Goal: Check status: Check status

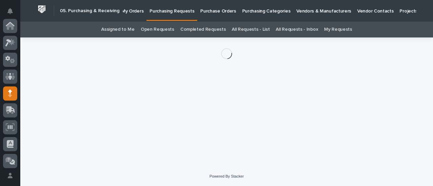
scroll to position [68, 0]
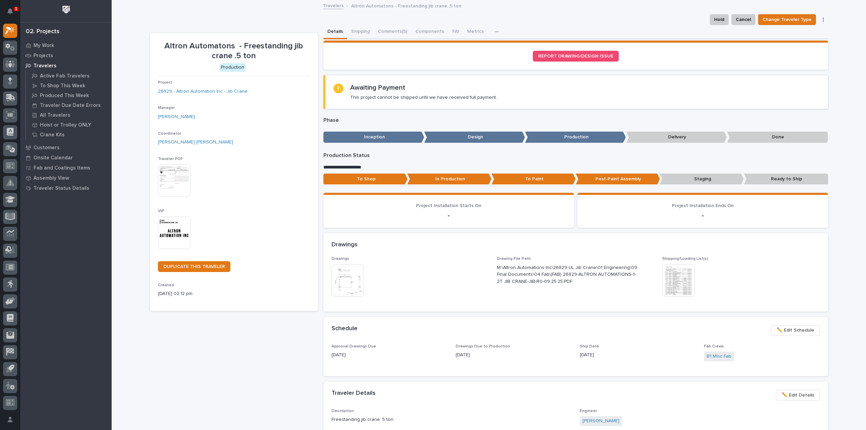
click at [72, 262] on div "My Work Projects Travelers Active Fab Travelers To Shop This Week Produced This…" at bounding box center [65, 235] width 91 height 390
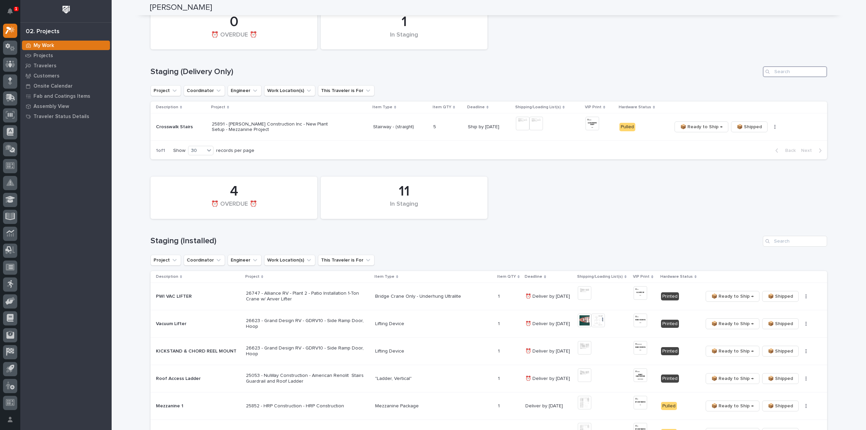
click at [782, 73] on input "Search" at bounding box center [795, 71] width 64 height 11
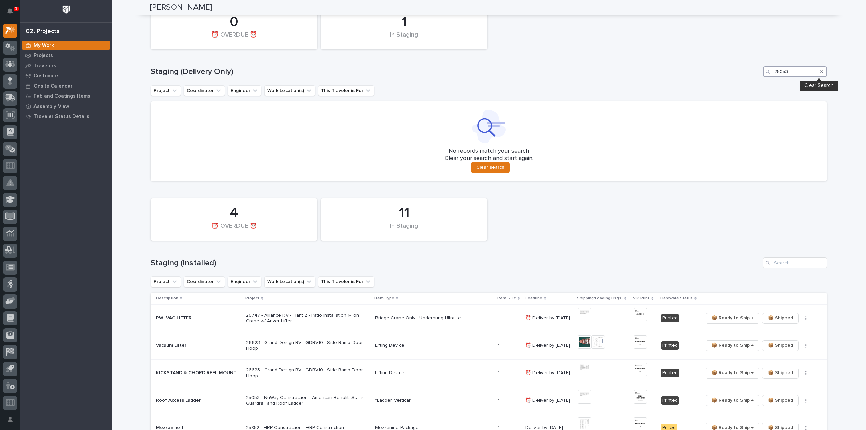
type input "25053"
click at [821, 72] on icon "Search" at bounding box center [822, 71] width 3 height 3
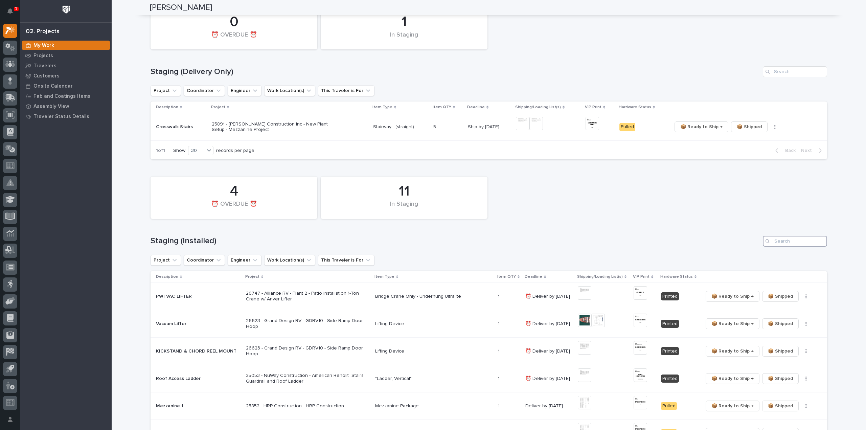
click at [789, 242] on input "Search" at bounding box center [795, 241] width 64 height 11
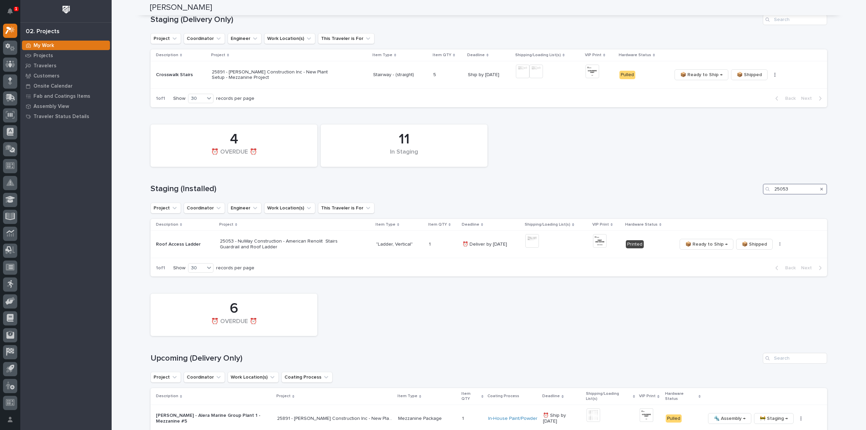
scroll to position [135, 0]
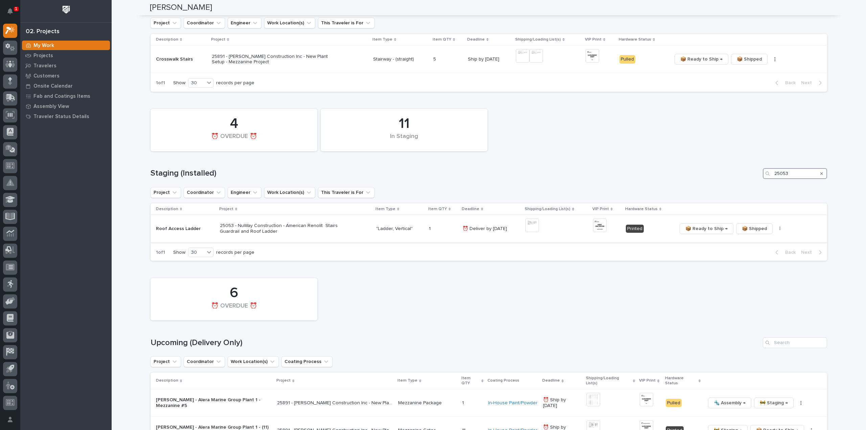
type input "25053"
click at [529, 226] on img at bounding box center [532, 226] width 14 height 14
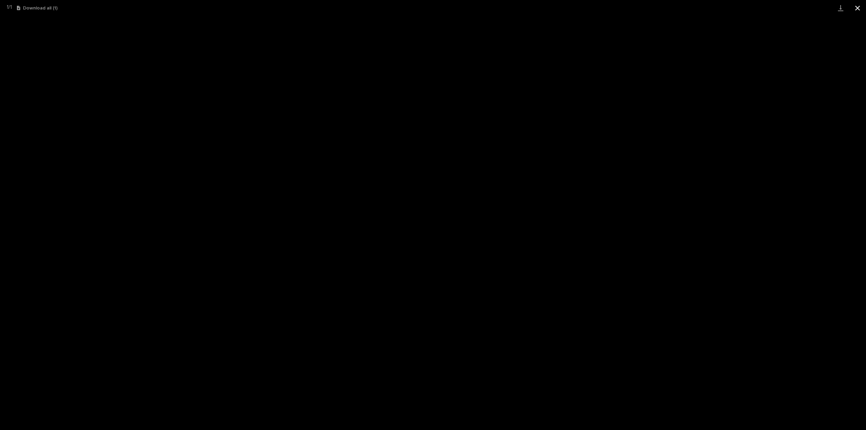
click at [858, 9] on button "Close gallery" at bounding box center [857, 8] width 17 height 16
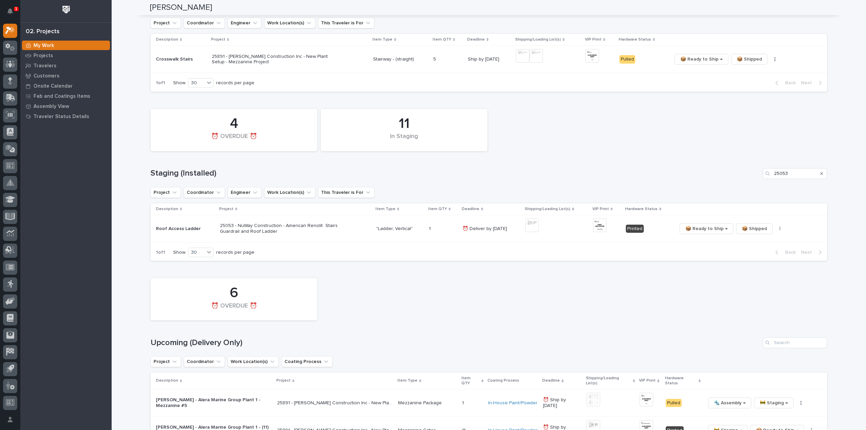
click at [815, 140] on div "11 In Staging 4 ⏰ OVERDUE ⏰" at bounding box center [488, 130] width 683 height 49
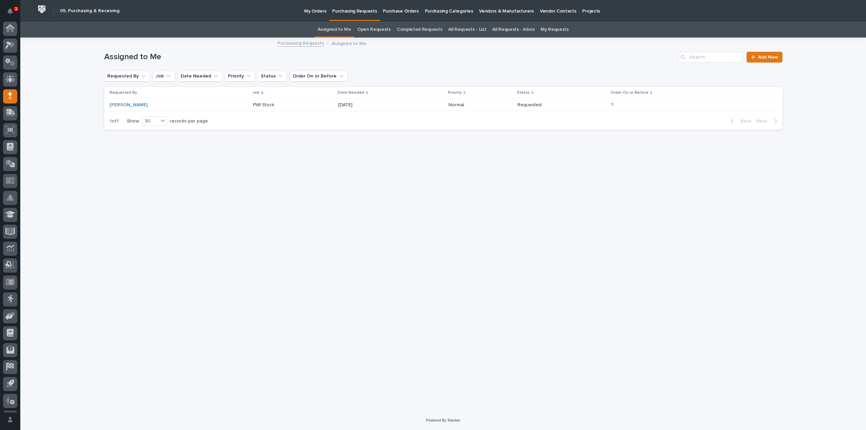
scroll to position [15, 0]
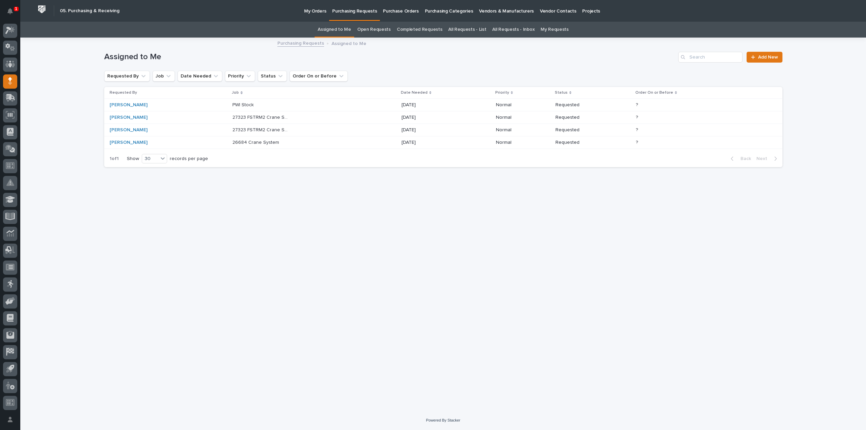
click at [247, 144] on p "26684 Crane System" at bounding box center [256, 141] width 48 height 7
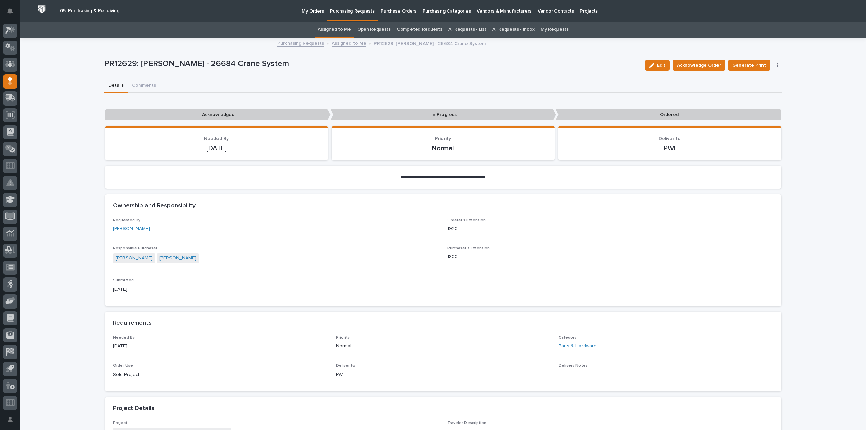
scroll to position [271, 0]
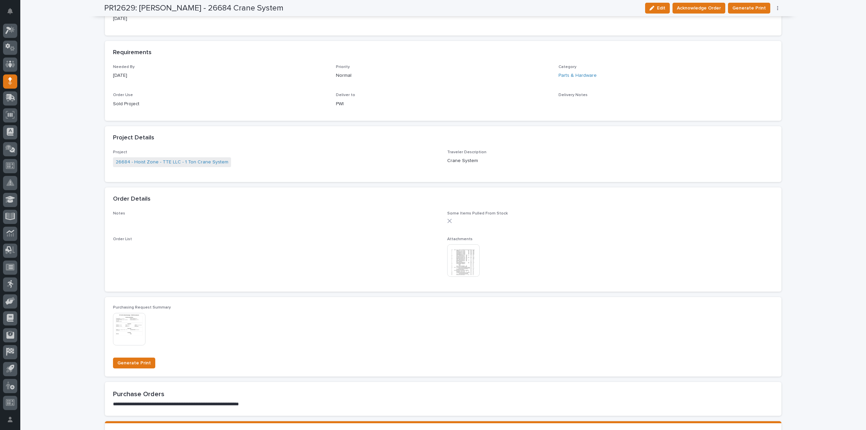
click at [460, 263] on img at bounding box center [463, 260] width 32 height 32
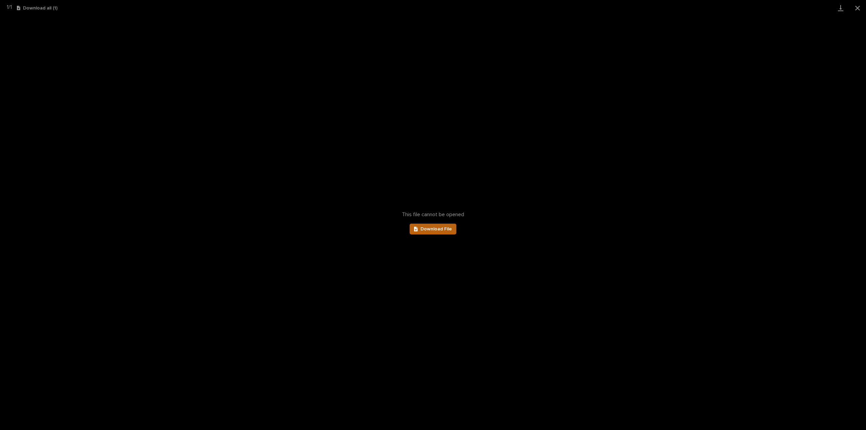
click at [453, 232] on link "Download File" at bounding box center [433, 229] width 47 height 11
click at [858, 9] on button "Close gallery" at bounding box center [857, 8] width 17 height 16
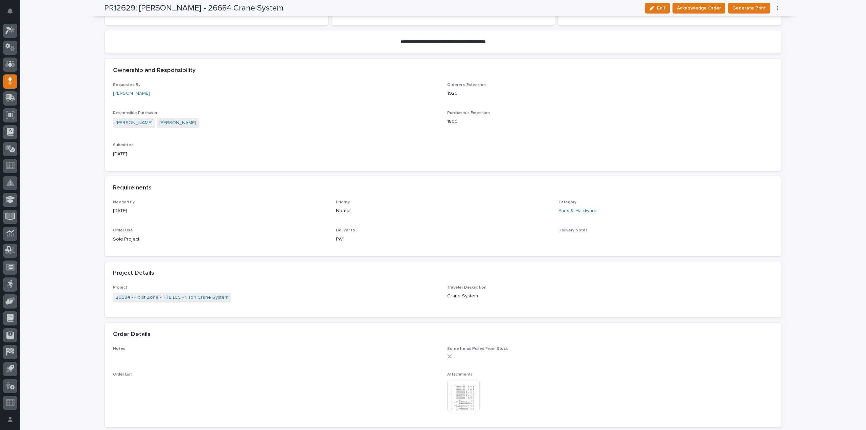
scroll to position [203, 0]
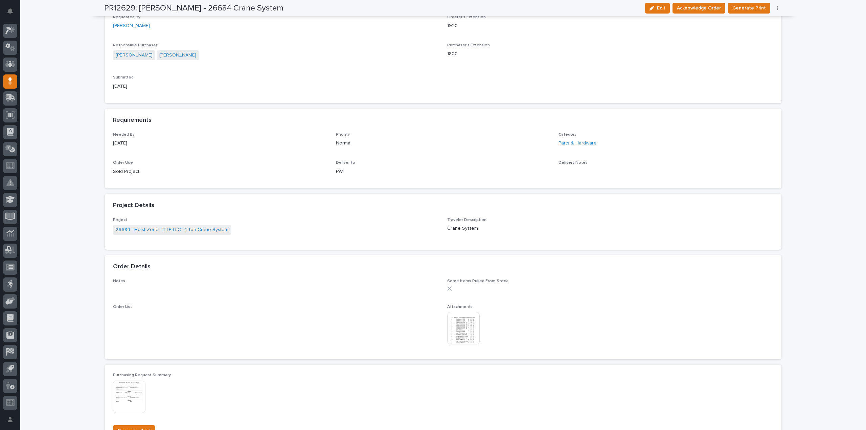
click at [467, 335] on img at bounding box center [463, 328] width 32 height 32
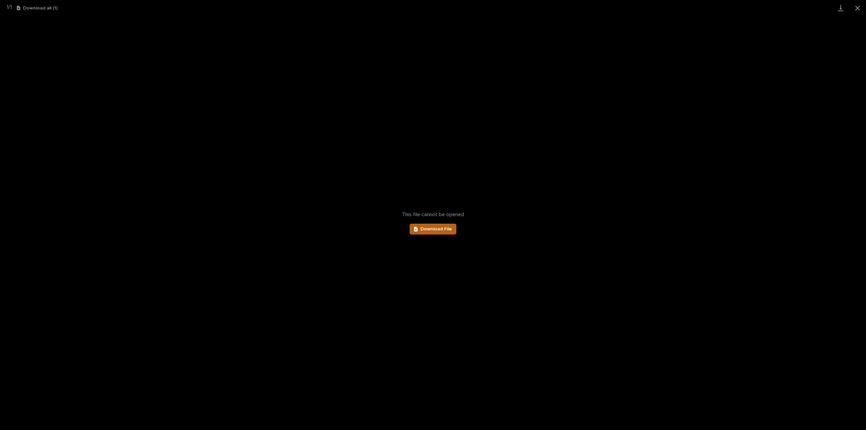
click at [445, 231] on span "Download File" at bounding box center [436, 229] width 31 height 5
click at [861, 9] on button "Close gallery" at bounding box center [857, 8] width 17 height 16
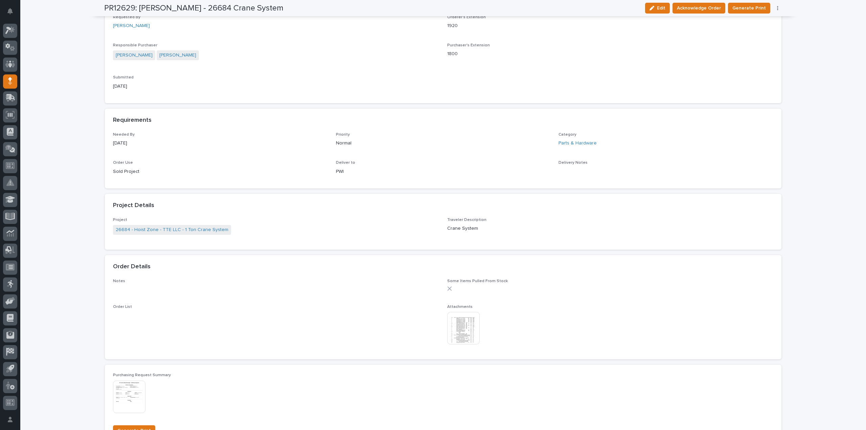
scroll to position [0, 0]
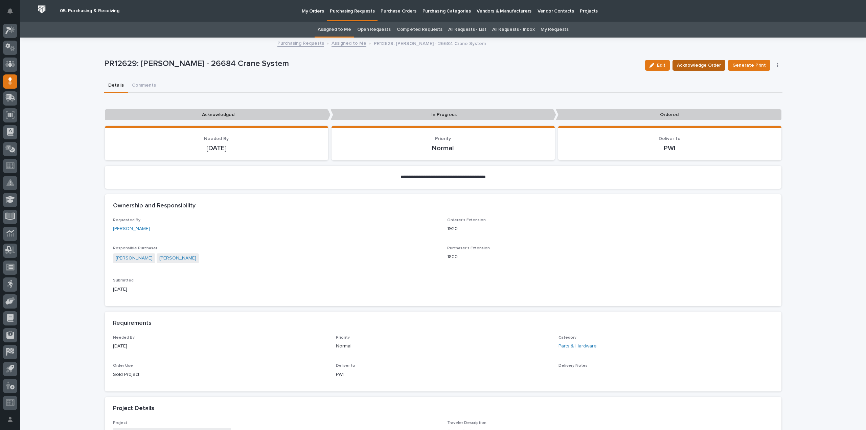
click at [693, 68] on span "Acknowledge Order" at bounding box center [699, 65] width 44 height 8
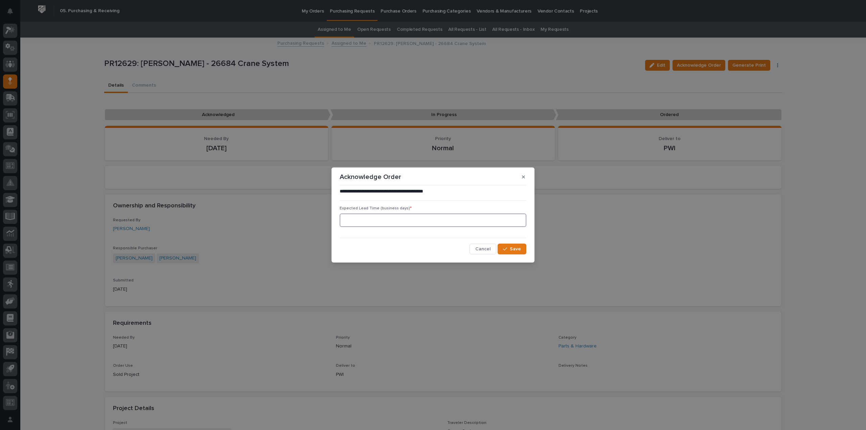
click at [452, 224] on input at bounding box center [433, 221] width 187 height 14
type input "0"
click at [500, 245] on button "Save" at bounding box center [512, 249] width 29 height 11
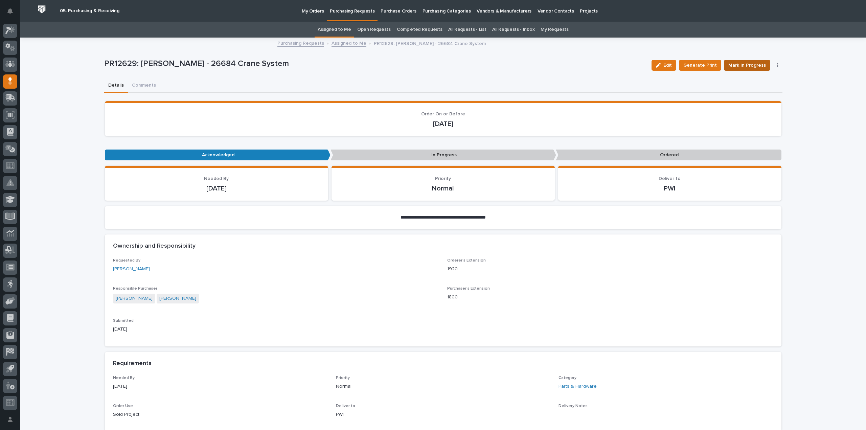
click at [738, 69] on span "Mark In Progress" at bounding box center [747, 65] width 38 height 8
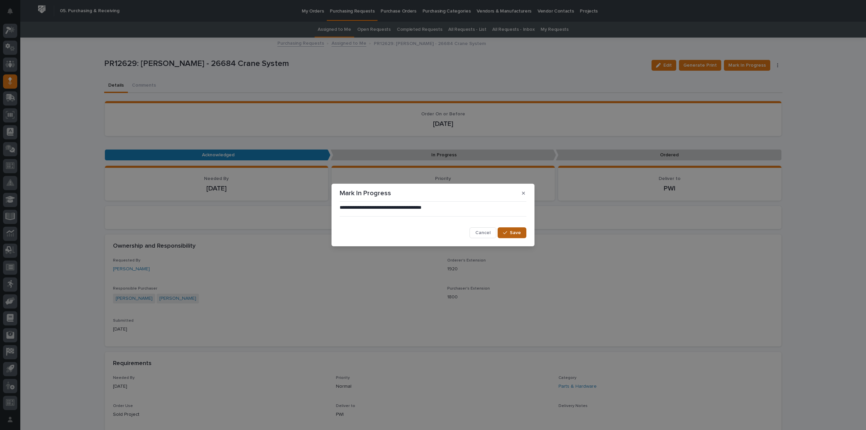
click at [514, 235] on span "Save" at bounding box center [515, 233] width 11 height 6
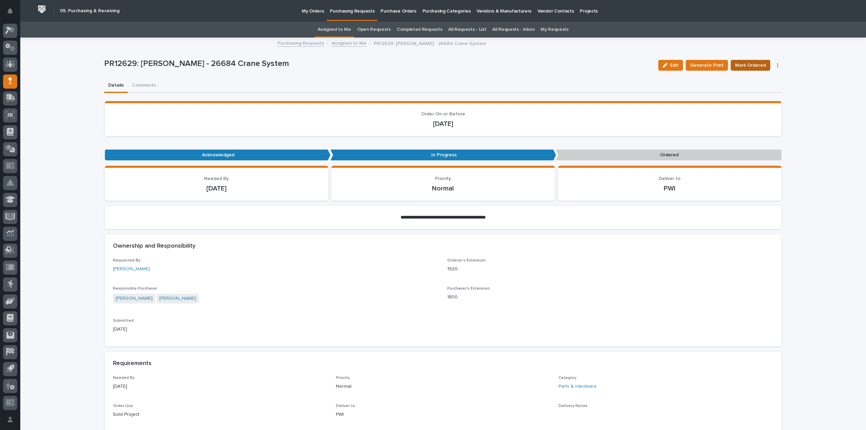
click at [739, 64] on span "Mark Ordered" at bounding box center [750, 65] width 31 height 8
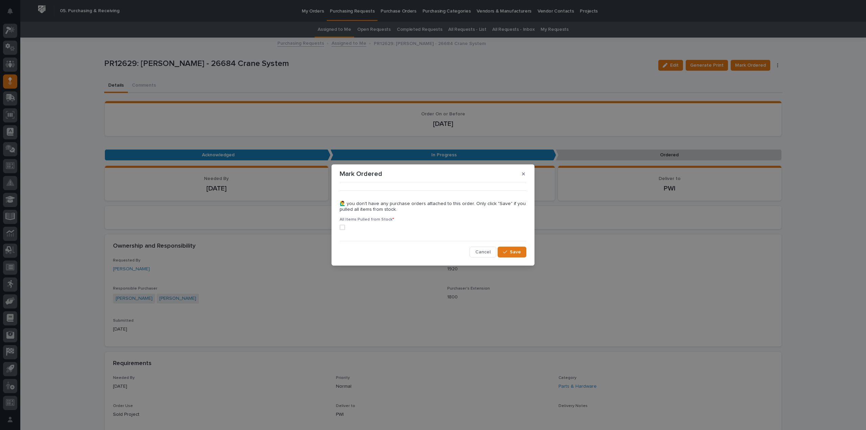
click at [342, 228] on span at bounding box center [342, 227] width 5 height 5
click at [506, 251] on icon "button" at bounding box center [505, 252] width 4 height 5
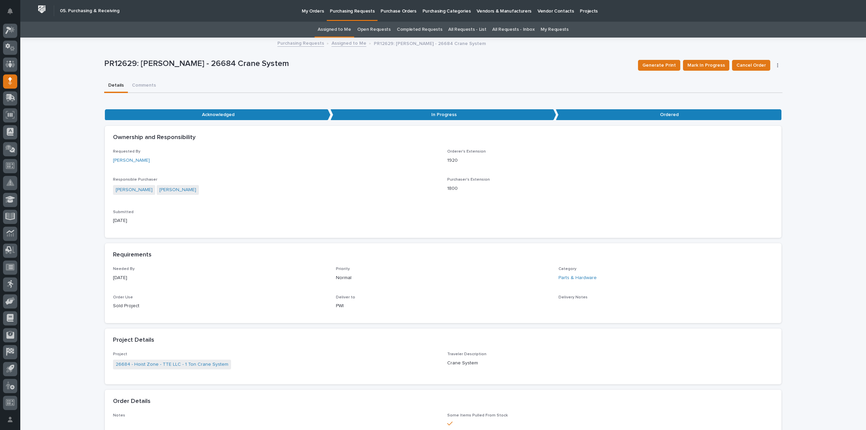
click at [351, 31] on link "Assigned to Me" at bounding box center [334, 30] width 33 height 16
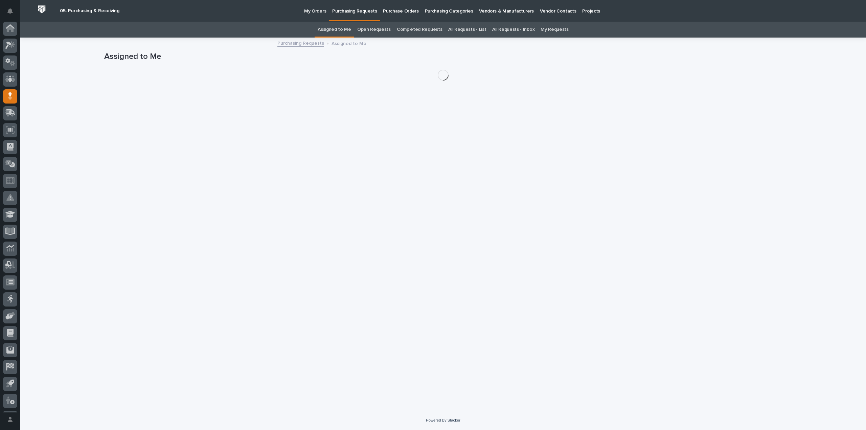
scroll to position [15, 0]
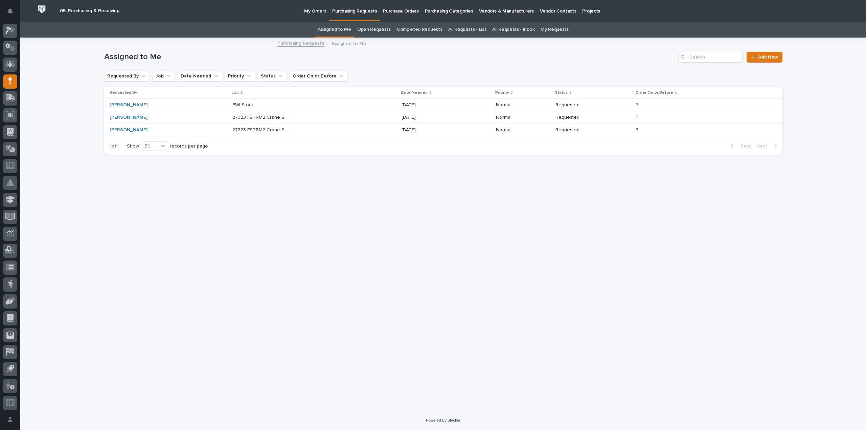
click at [232, 129] on p "27323 FSTRM2 Crane System" at bounding box center [261, 129] width 58 height 7
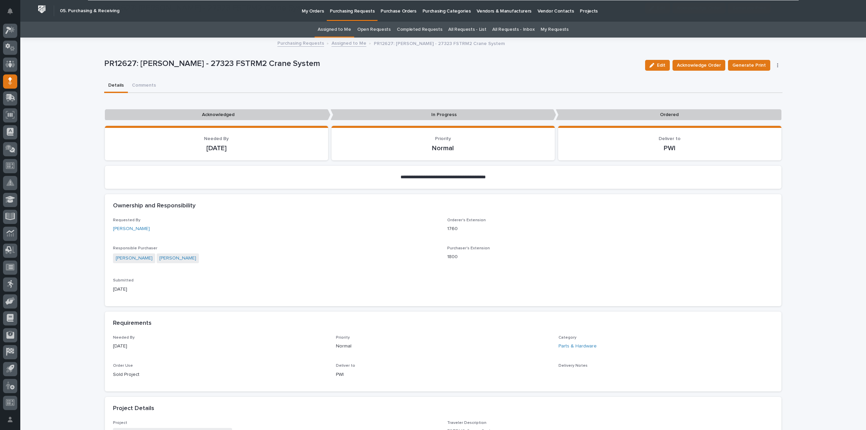
scroll to position [338, 0]
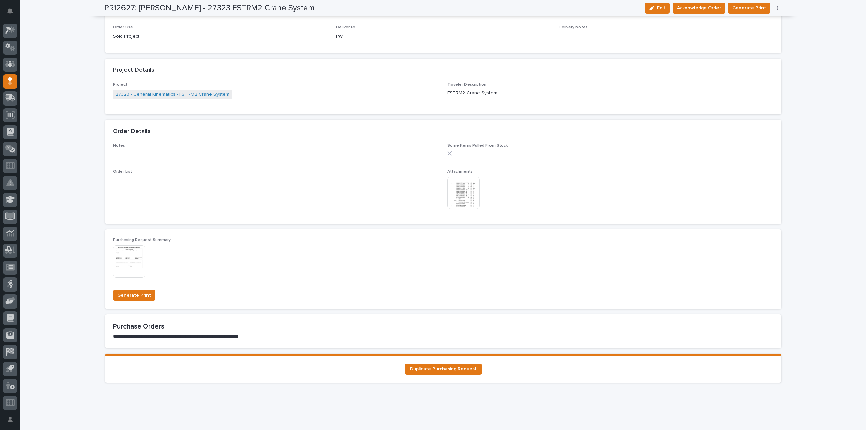
click at [467, 202] on img at bounding box center [463, 193] width 32 height 32
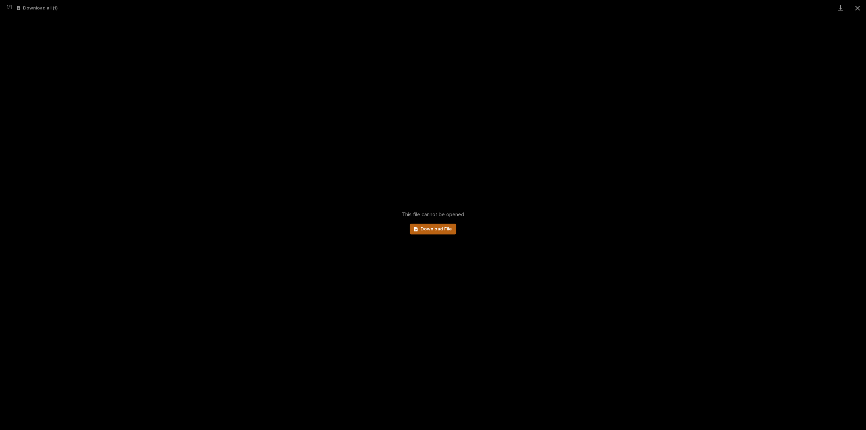
click at [433, 230] on span "Download File" at bounding box center [436, 229] width 31 height 5
click at [861, 8] on button "Close gallery" at bounding box center [857, 8] width 17 height 16
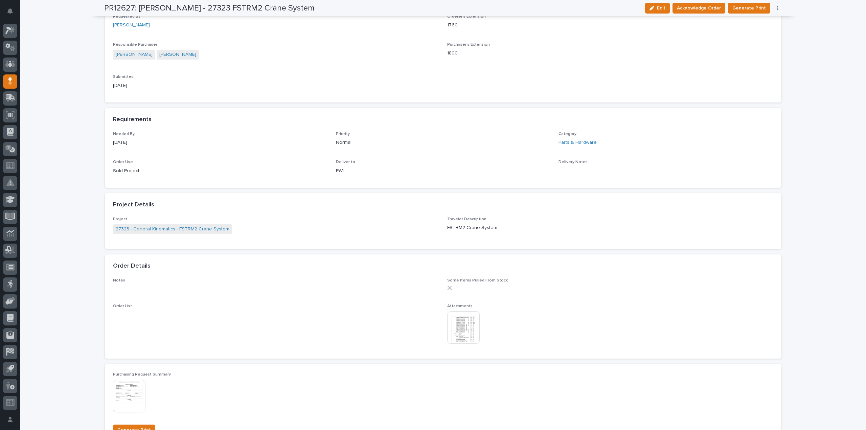
scroll to position [0, 0]
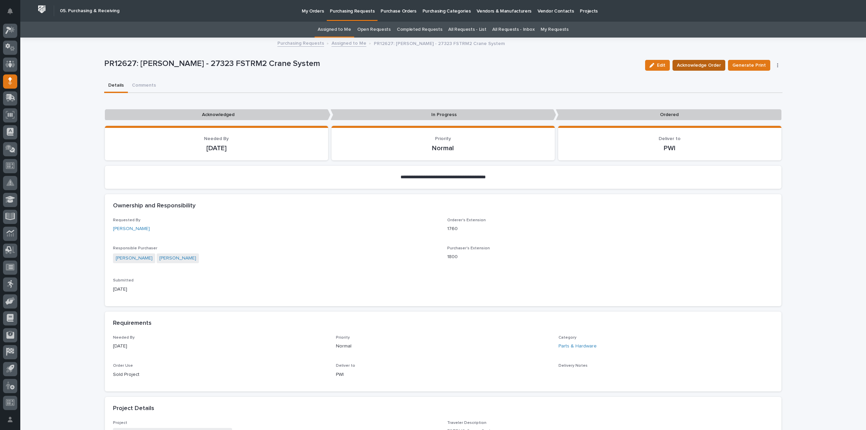
click at [704, 67] on span "Acknowledge Order" at bounding box center [699, 65] width 44 height 8
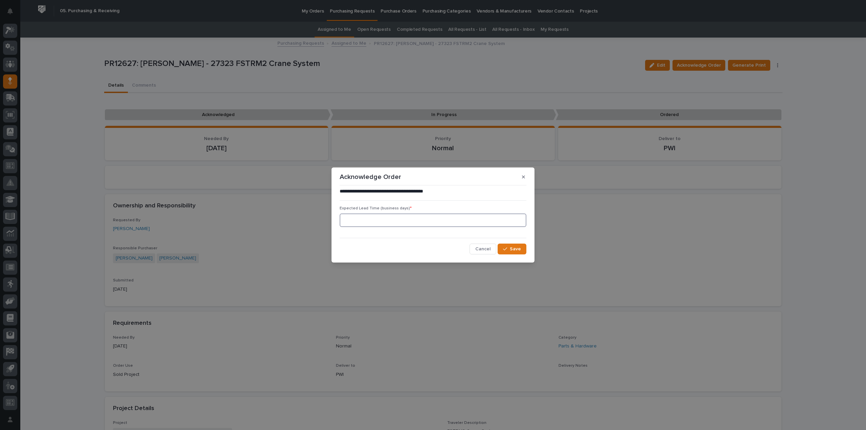
click at [353, 219] on input at bounding box center [433, 221] width 187 height 14
type input "0"
click at [510, 251] on button "Save" at bounding box center [512, 249] width 29 height 11
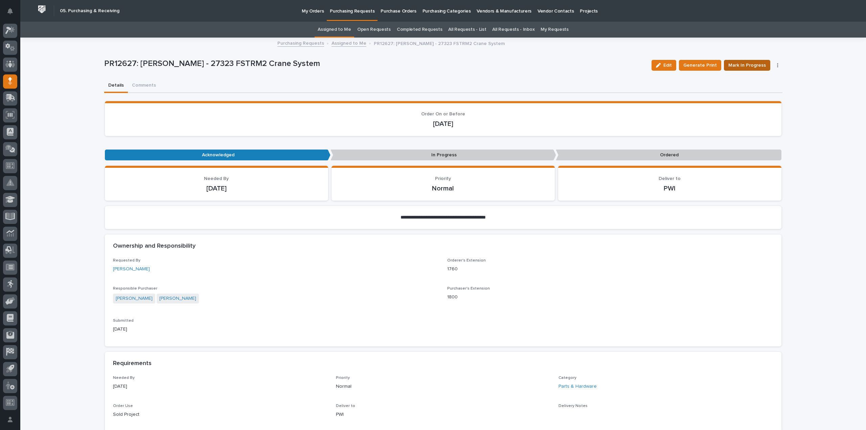
click at [737, 65] on span "Mark In Progress" at bounding box center [747, 65] width 38 height 8
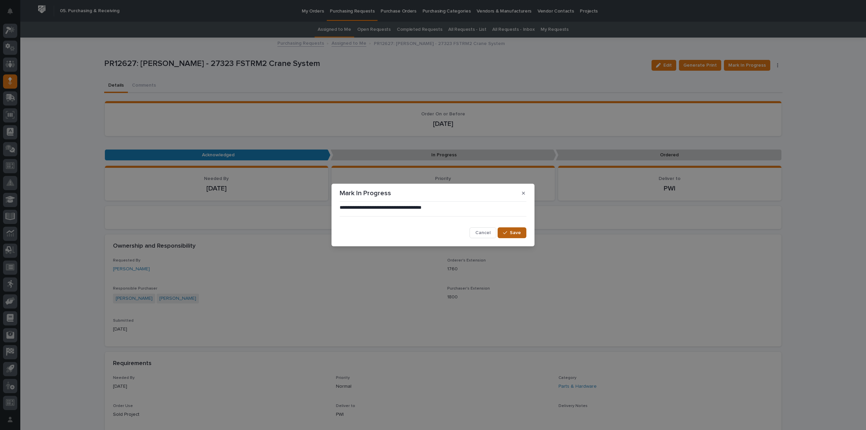
click at [504, 235] on icon "button" at bounding box center [505, 232] width 4 height 5
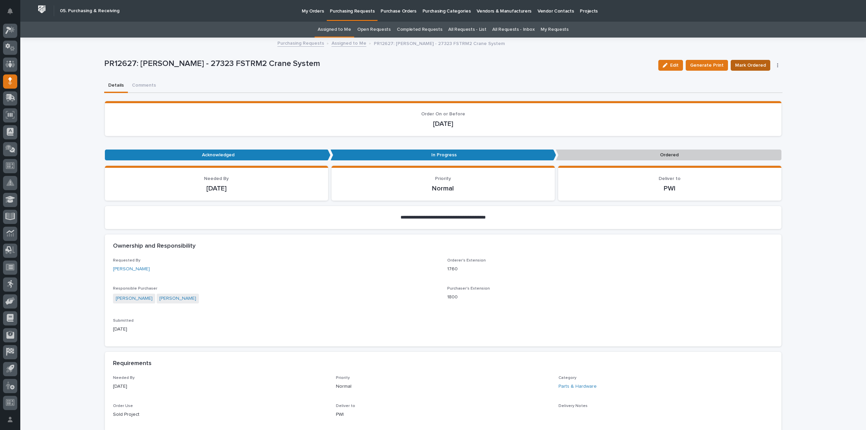
click at [741, 65] on span "Mark Ordered" at bounding box center [750, 65] width 31 height 8
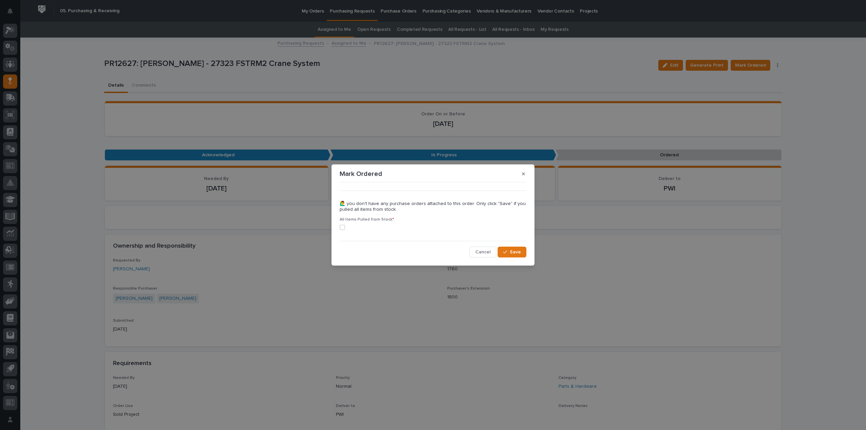
click at [345, 228] on span at bounding box center [342, 227] width 5 height 5
click at [518, 247] on button "Save" at bounding box center [512, 252] width 29 height 11
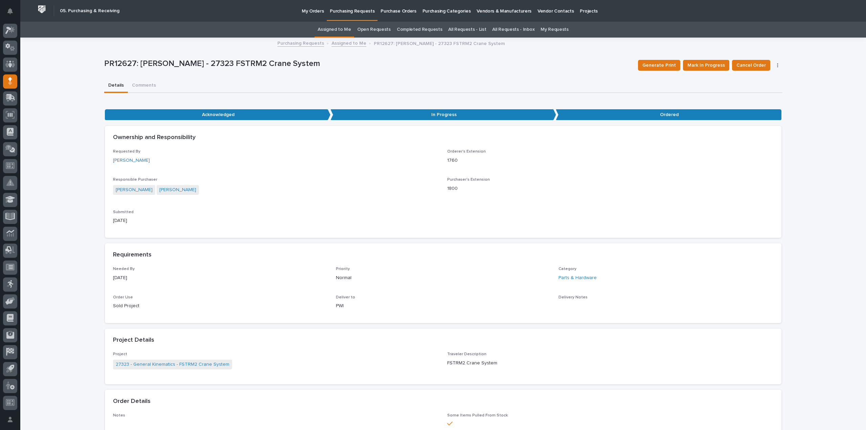
click at [347, 31] on link "Assigned to Me" at bounding box center [334, 30] width 33 height 16
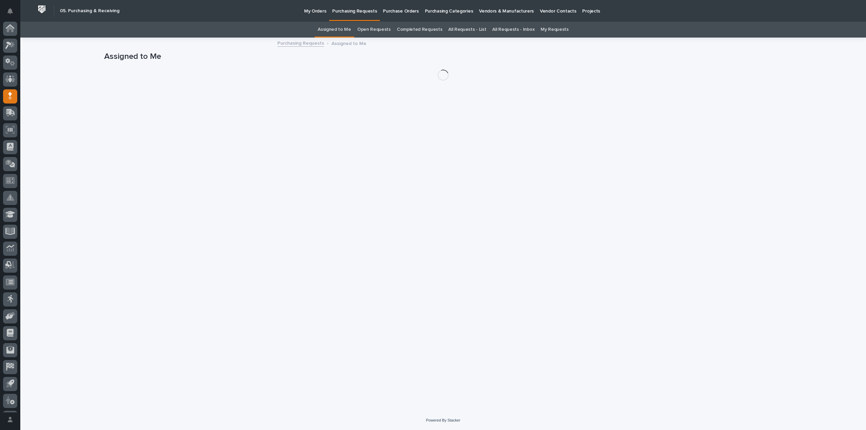
scroll to position [15, 0]
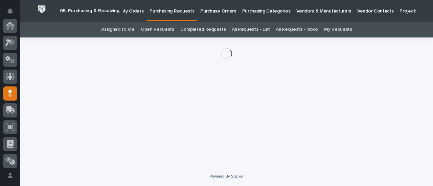
scroll to position [68, 0]
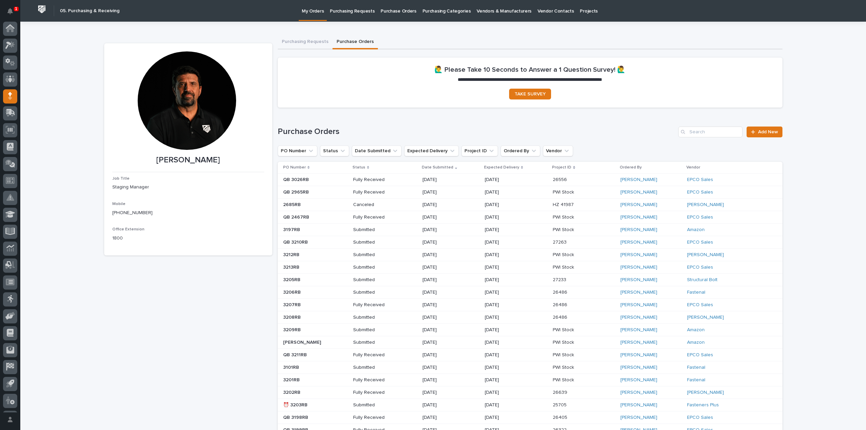
scroll to position [15, 0]
click at [399, 12] on p "Purchase Orders" at bounding box center [399, 7] width 36 height 14
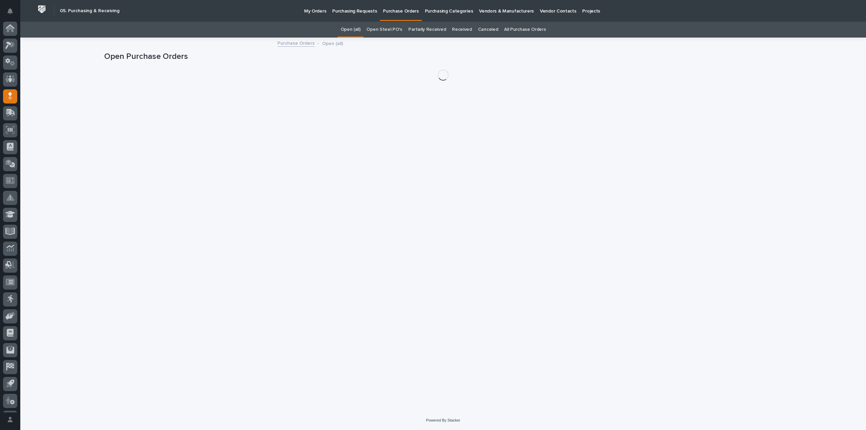
scroll to position [15, 0]
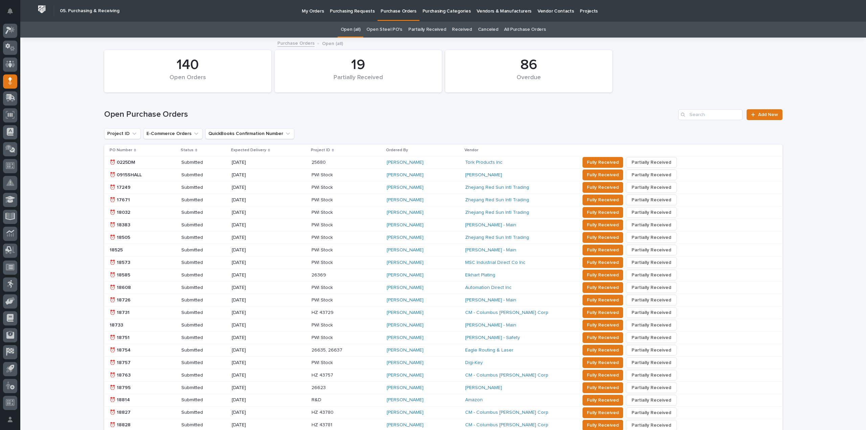
click at [518, 28] on link "All Purchase Orders" at bounding box center [525, 30] width 42 height 16
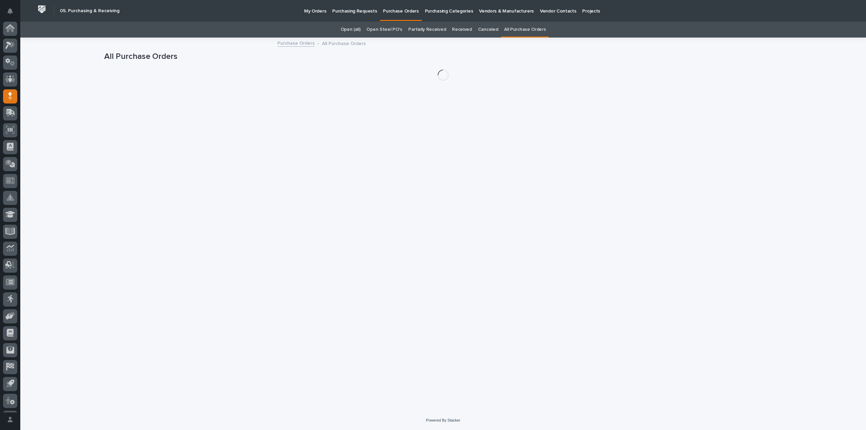
scroll to position [15, 0]
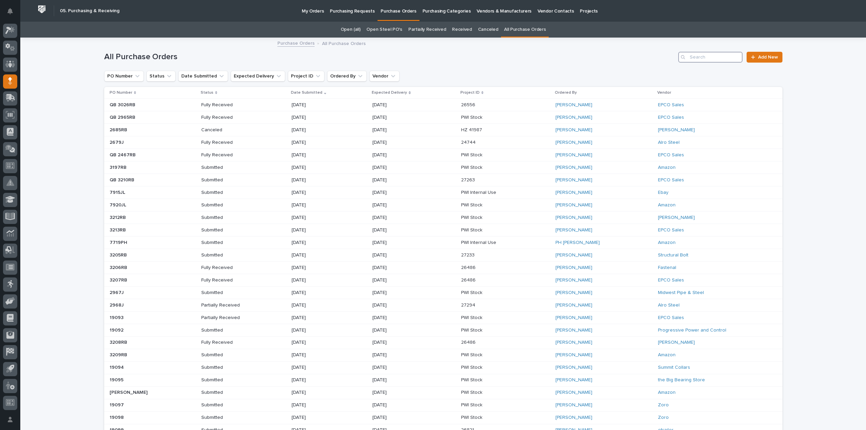
click at [694, 57] on input "Search" at bounding box center [710, 57] width 64 height 11
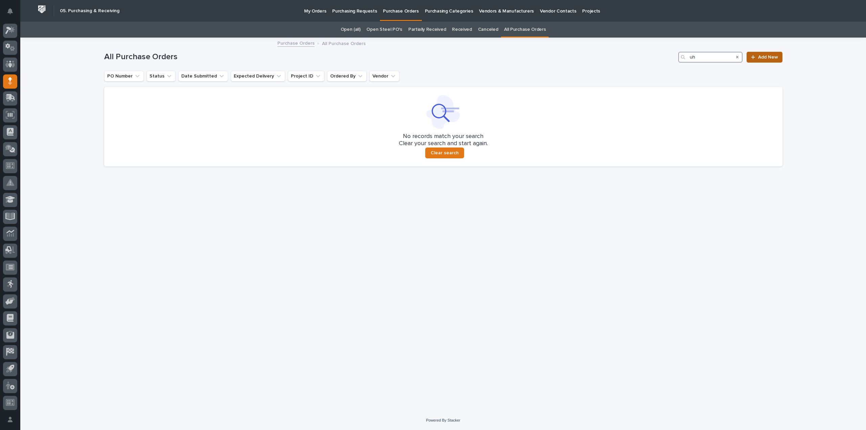
type input "u"
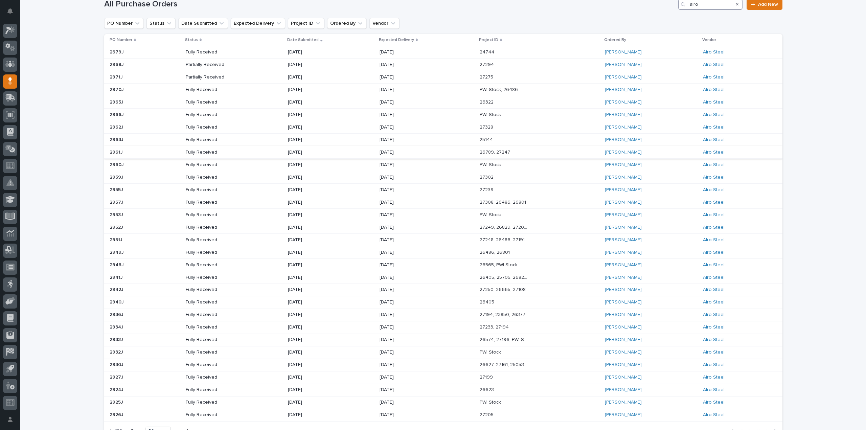
scroll to position [117, 0]
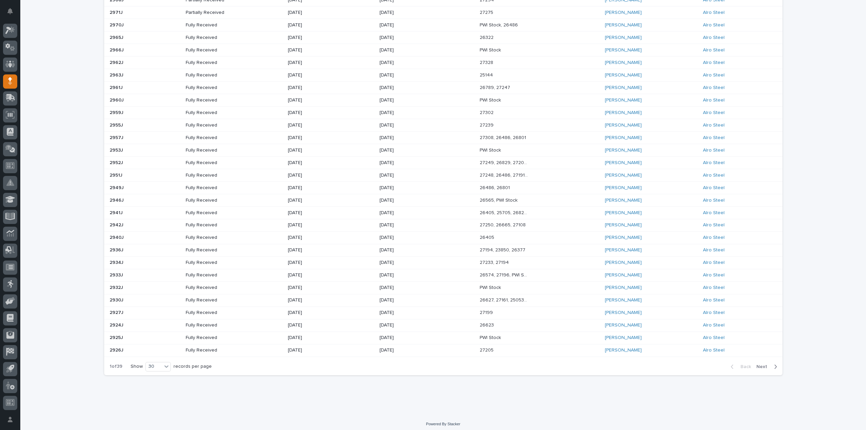
type input "alro"
click at [757, 364] on span "Next" at bounding box center [764, 367] width 15 height 6
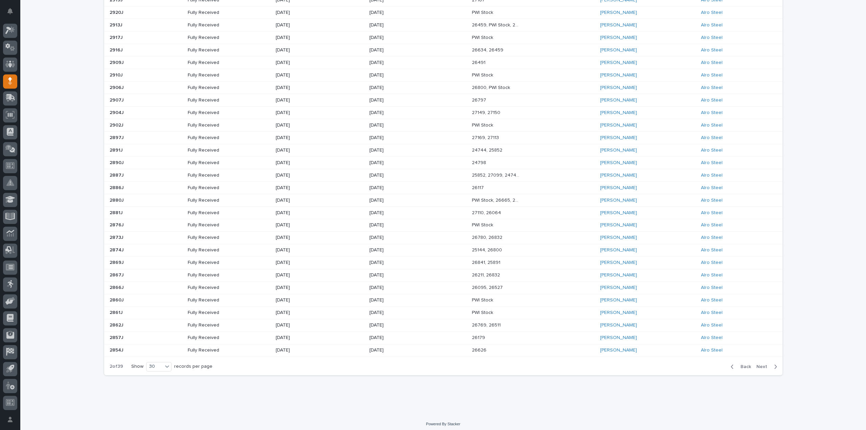
click at [763, 364] on span "Next" at bounding box center [764, 367] width 15 height 6
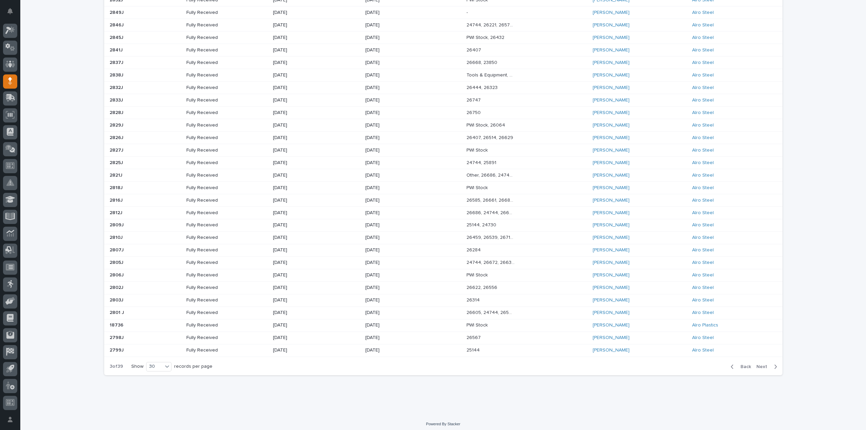
click at [378, 322] on p "[DATE]" at bounding box center [389, 325] width 48 height 6
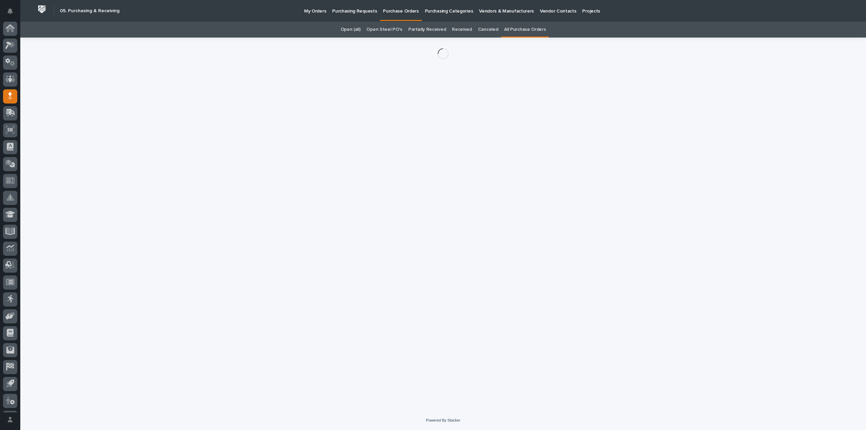
scroll to position [15, 0]
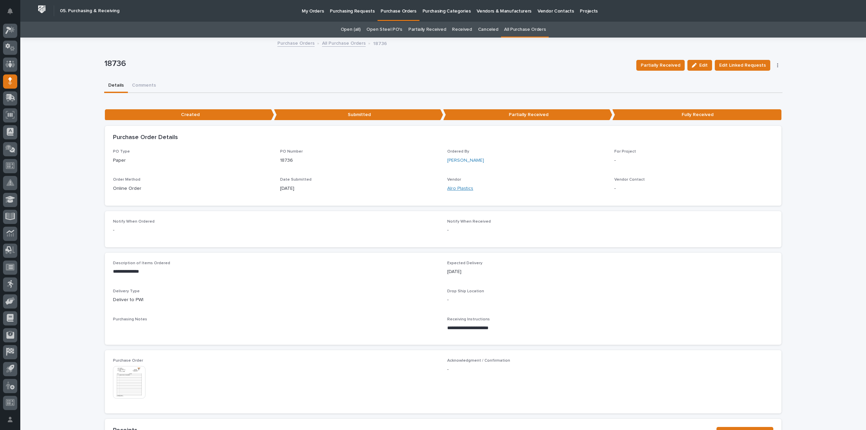
click at [465, 188] on link "Alro Plastics" at bounding box center [460, 188] width 26 height 7
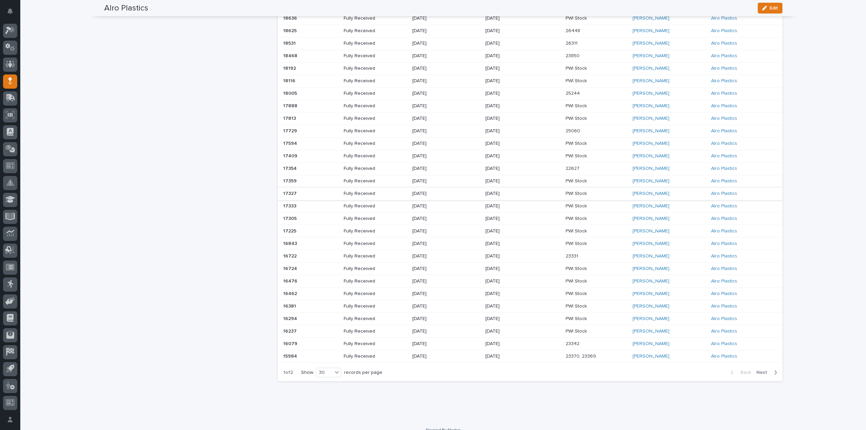
scroll to position [237, 0]
click at [507, 83] on div "[DATE]" at bounding box center [510, 86] width 48 height 7
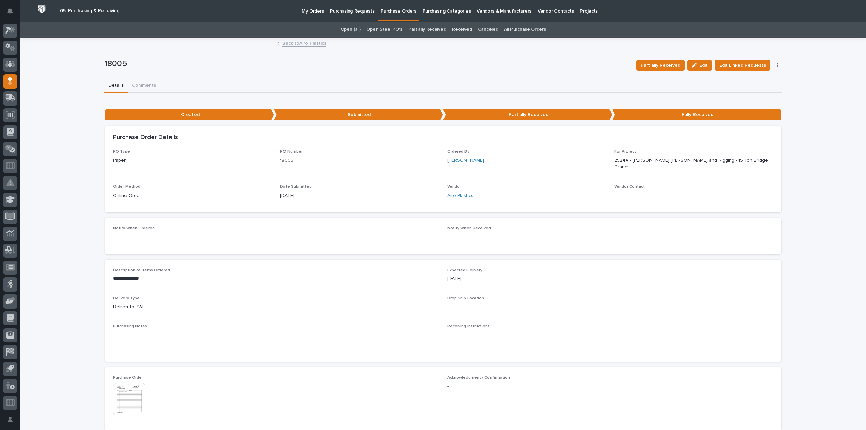
scroll to position [135, 0]
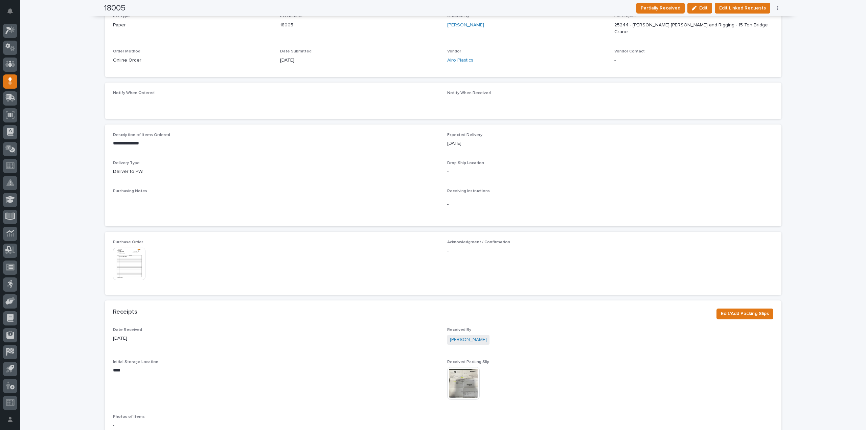
click at [122, 250] on img at bounding box center [129, 264] width 32 height 32
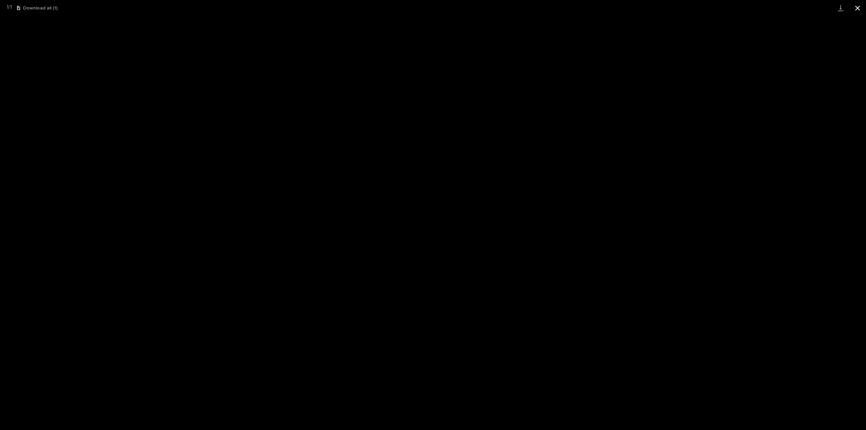
click at [858, 8] on button "Close gallery" at bounding box center [857, 8] width 17 height 16
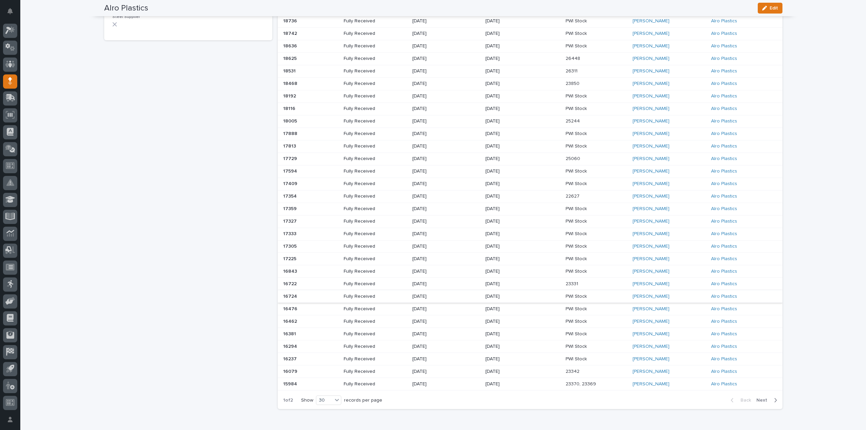
scroll to position [135, 0]
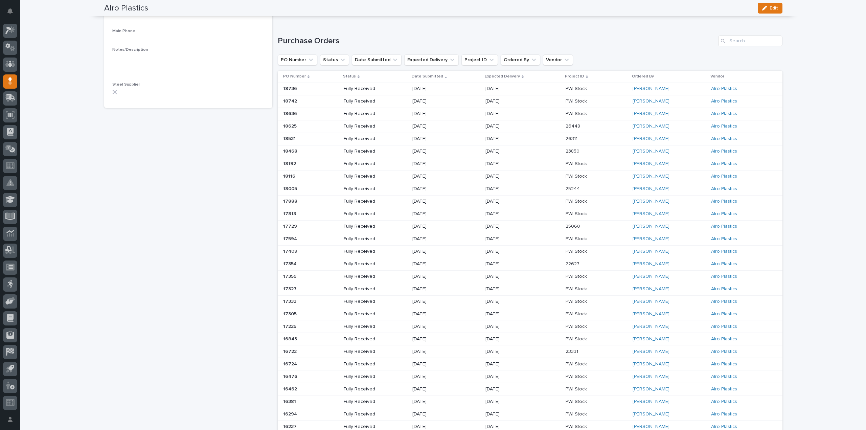
click at [524, 222] on div "[DATE]" at bounding box center [510, 225] width 48 height 7
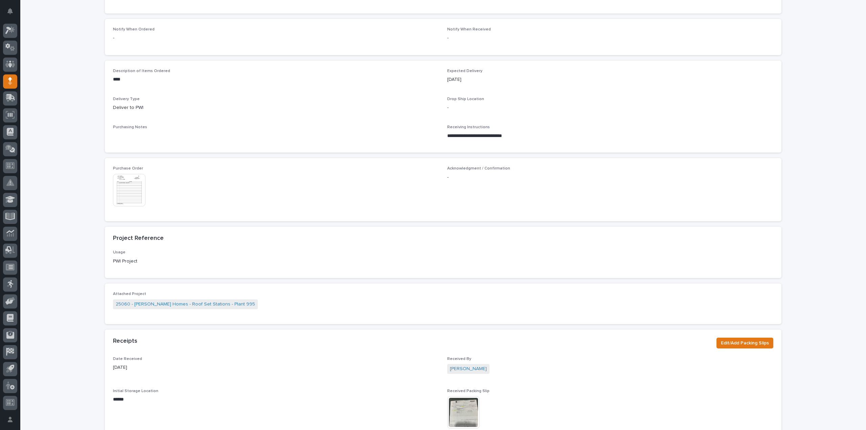
scroll to position [203, 0]
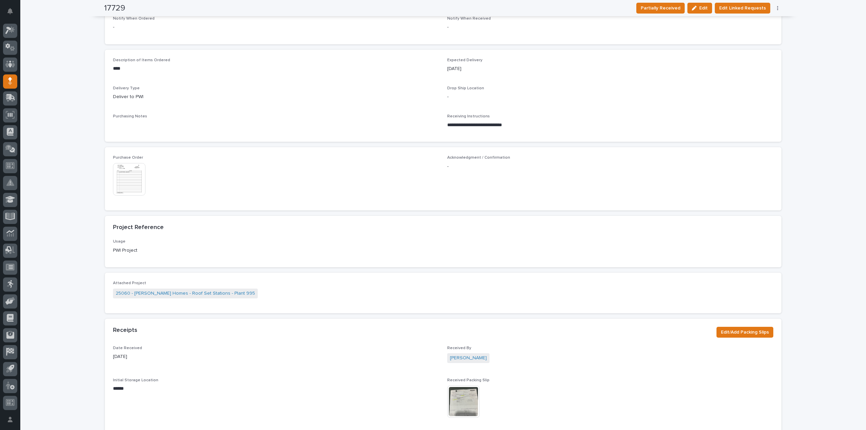
click at [464, 404] on img at bounding box center [463, 401] width 32 height 32
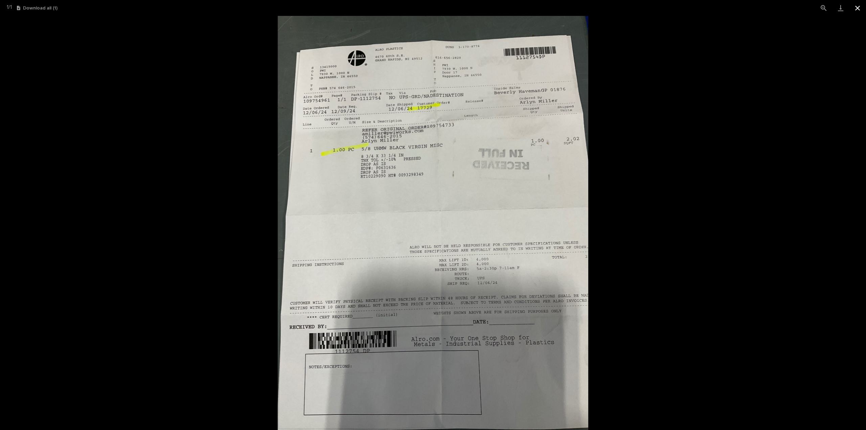
click at [859, 10] on button "Close gallery" at bounding box center [857, 8] width 17 height 16
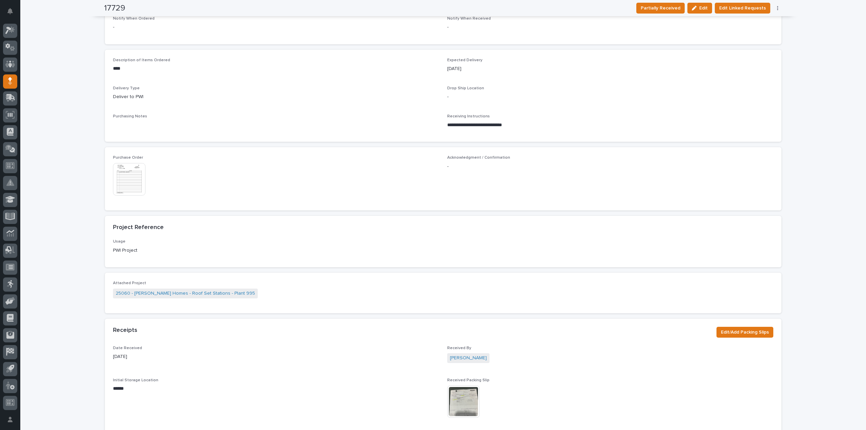
scroll to position [0, 0]
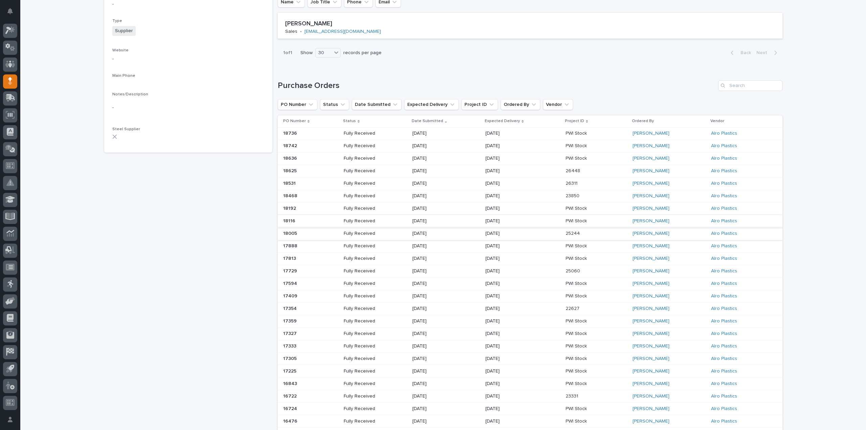
scroll to position [135, 0]
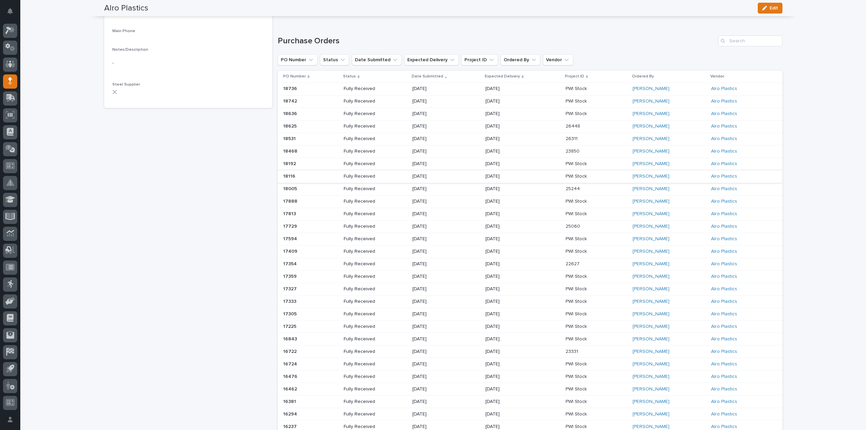
click at [436, 77] on p "Date Submitted" at bounding box center [427, 76] width 31 height 7
click at [437, 79] on p "Date Submitted" at bounding box center [427, 76] width 31 height 7
click at [429, 76] on p "Date Submitted" at bounding box center [427, 76] width 31 height 7
click at [430, 113] on p "[DATE]" at bounding box center [436, 114] width 48 height 6
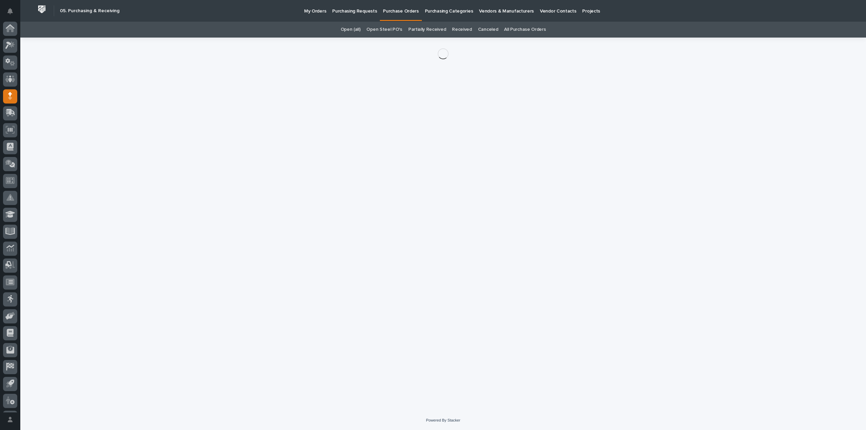
scroll to position [15, 0]
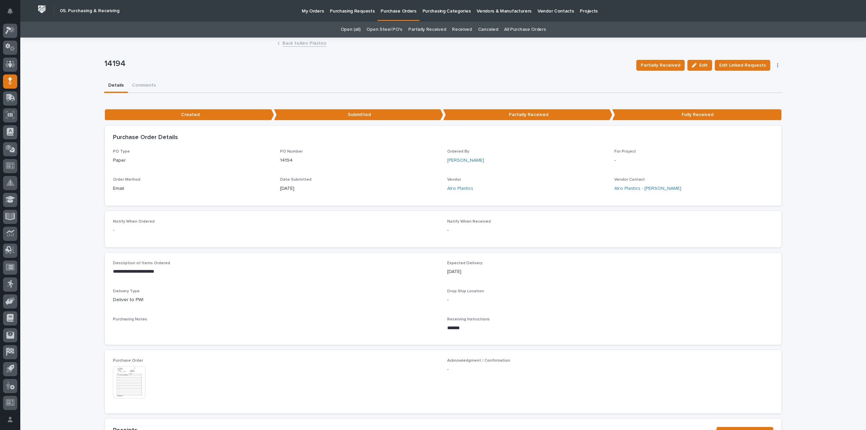
click at [131, 381] on img at bounding box center [129, 382] width 32 height 32
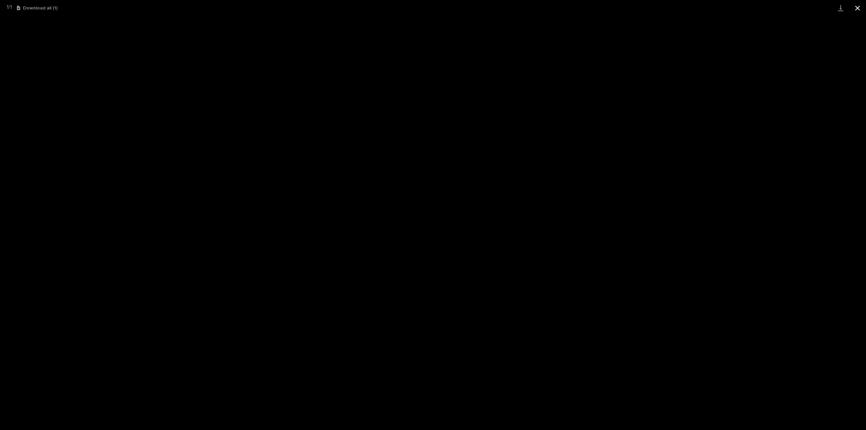
click at [859, 6] on button "Close gallery" at bounding box center [857, 8] width 17 height 16
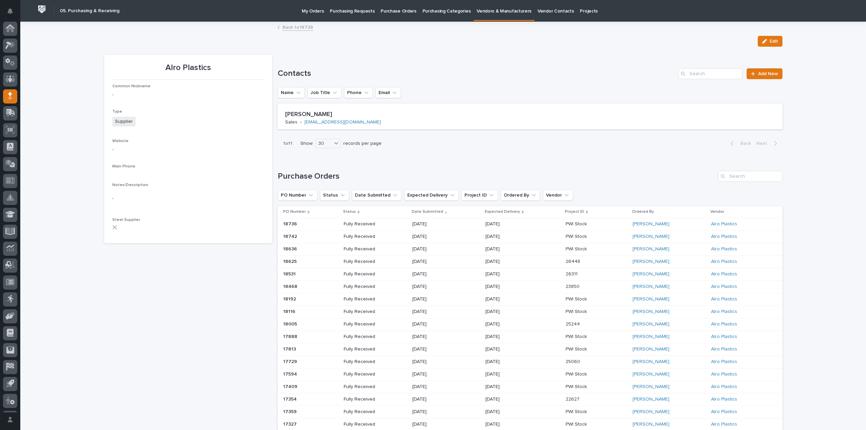
scroll to position [15, 0]
click at [699, 74] on input "Search" at bounding box center [710, 73] width 64 height 11
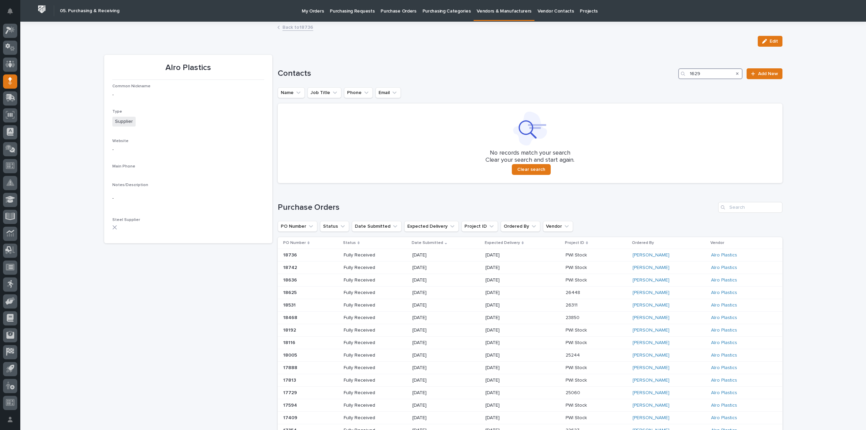
type input "16294"
click at [388, 10] on p "Purchase Orders" at bounding box center [399, 7] width 36 height 14
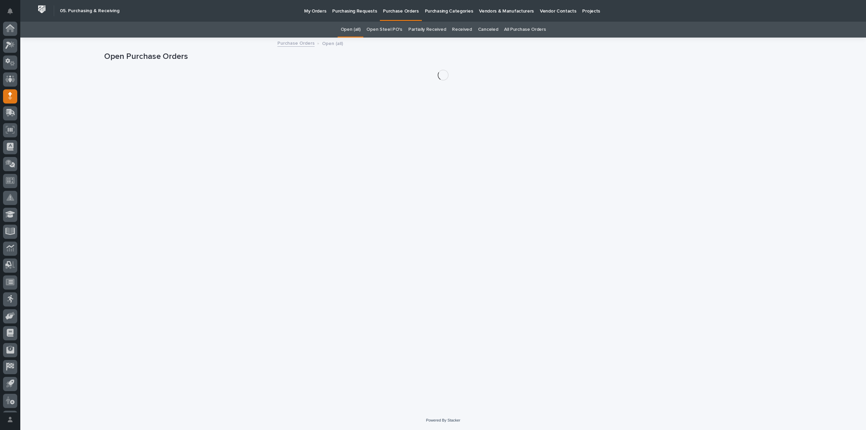
scroll to position [15, 0]
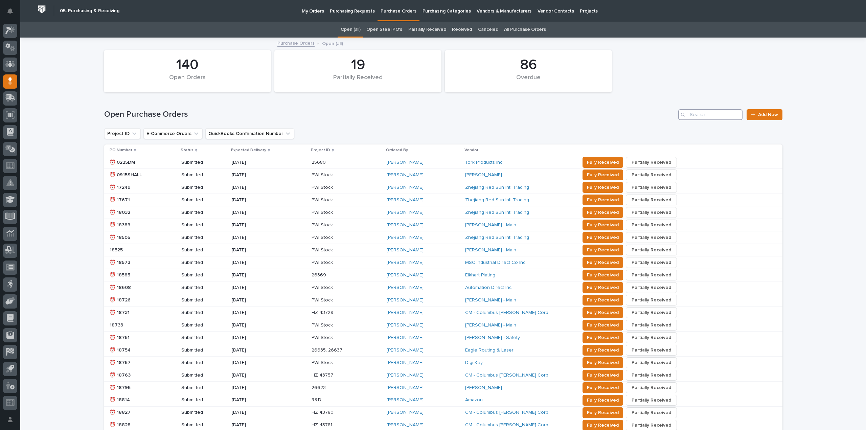
click at [722, 115] on input "Search" at bounding box center [710, 114] width 64 height 11
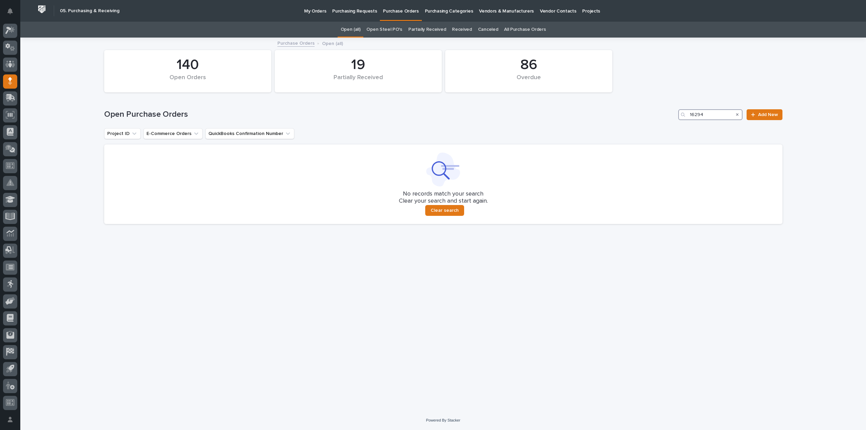
type input "16294"
click at [539, 28] on link "All Purchase Orders" at bounding box center [525, 30] width 42 height 16
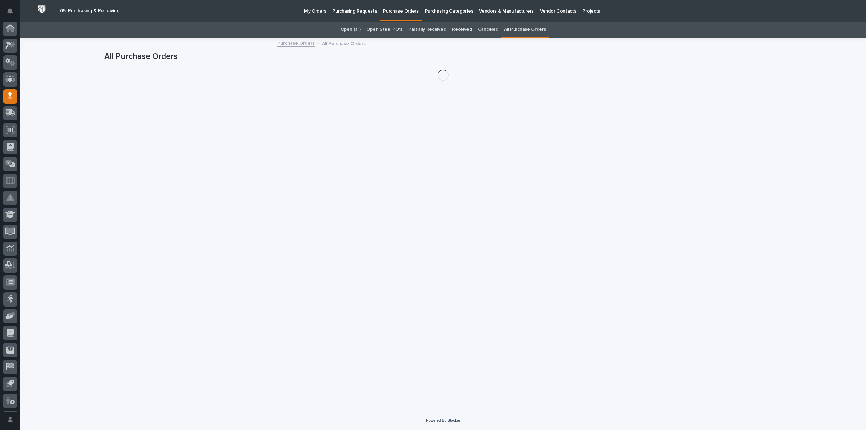
scroll to position [15, 0]
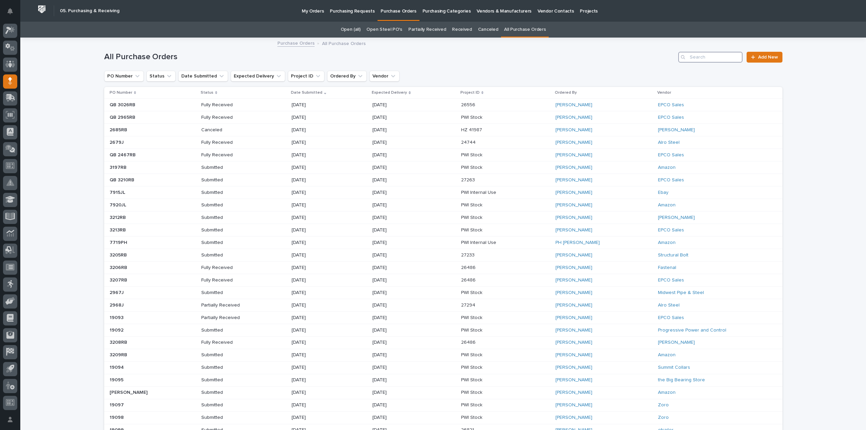
click at [720, 54] on input "Search" at bounding box center [710, 57] width 64 height 11
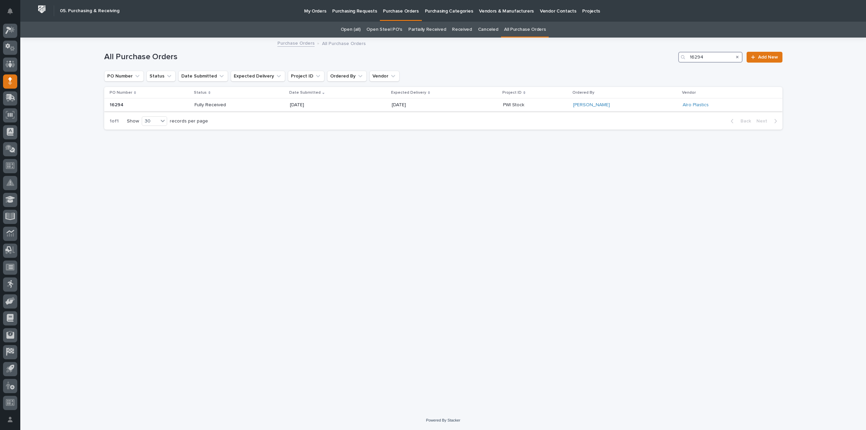
type input "16294"
click at [227, 107] on p "Fully Received" at bounding box center [219, 105] width 48 height 6
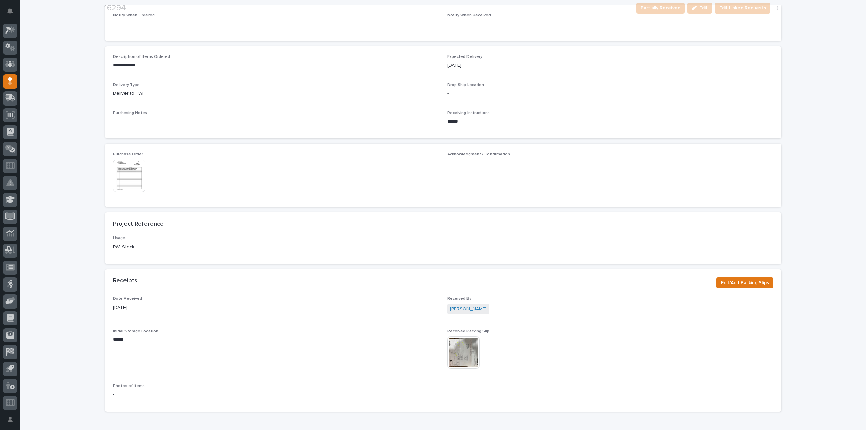
scroll to position [246, 0]
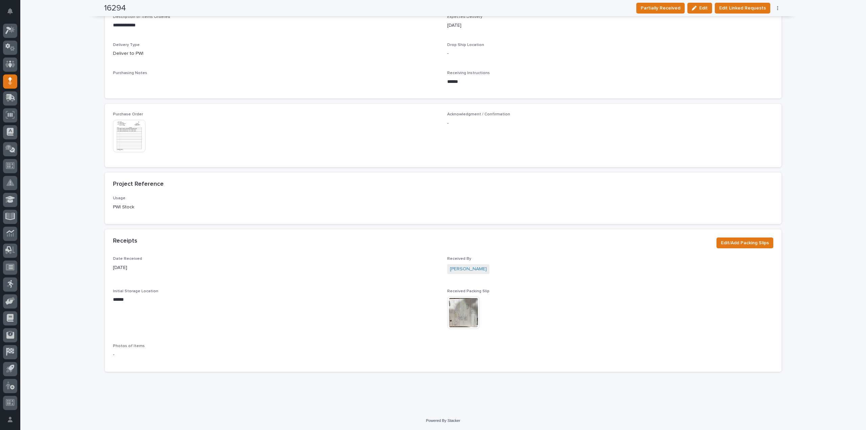
click at [461, 318] on img at bounding box center [463, 312] width 32 height 32
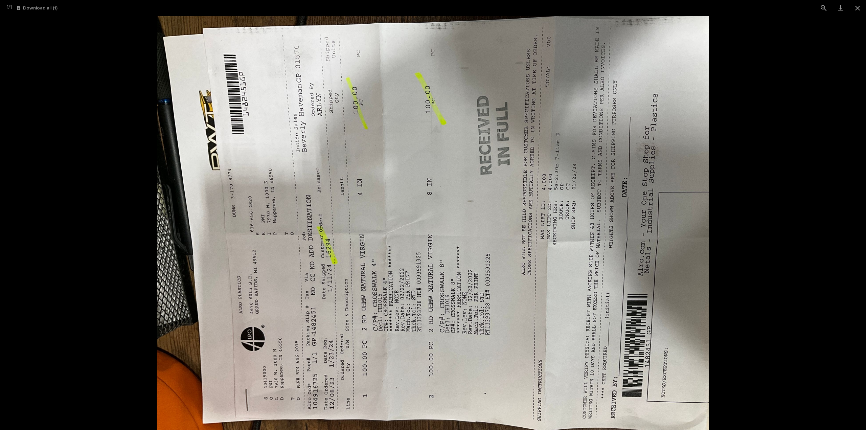
click at [830, 67] on picture at bounding box center [433, 223] width 866 height 414
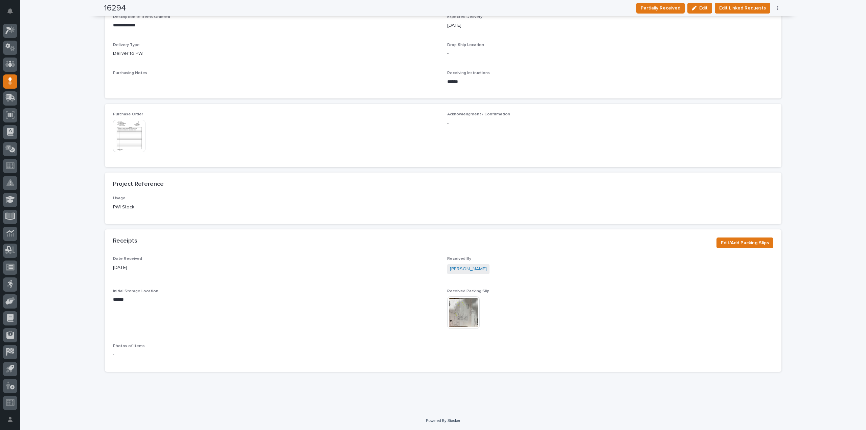
click at [461, 312] on img at bounding box center [463, 312] width 32 height 32
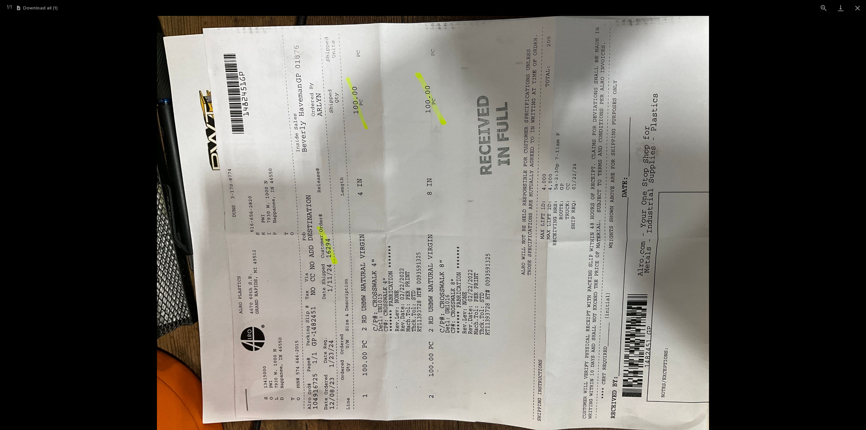
scroll to position [15, 0]
click at [857, 7] on button "Close gallery" at bounding box center [857, 8] width 17 height 16
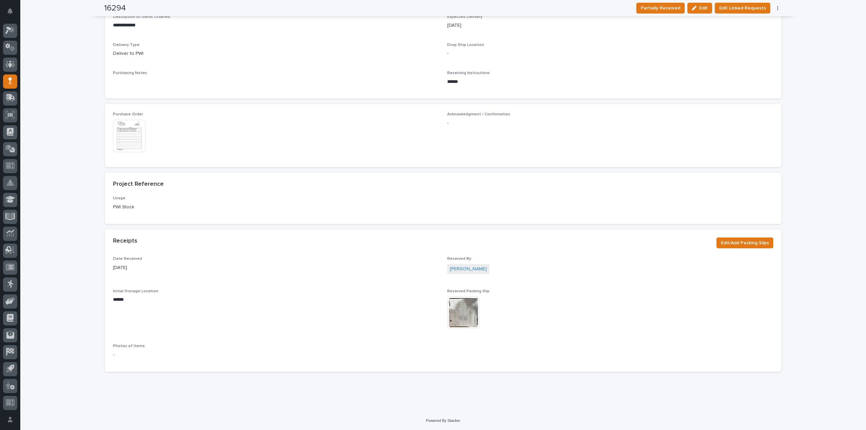
drag, startPoint x: 813, startPoint y: 59, endPoint x: 733, endPoint y: 52, distance: 80.4
click at [814, 59] on div "**********" at bounding box center [443, 101] width 846 height 619
